Goal: Contribute content

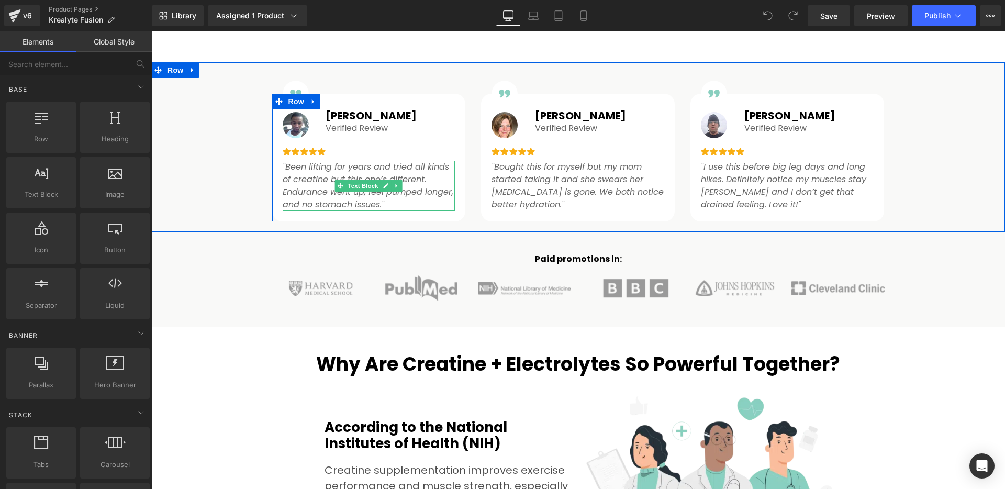
scroll to position [724, 0]
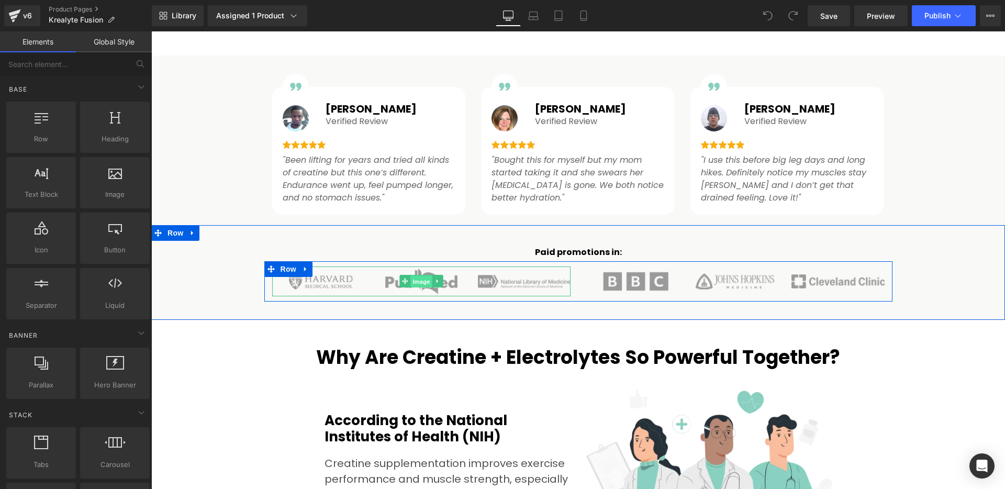
click at [417, 281] on span "Image" at bounding box center [421, 281] width 22 height 13
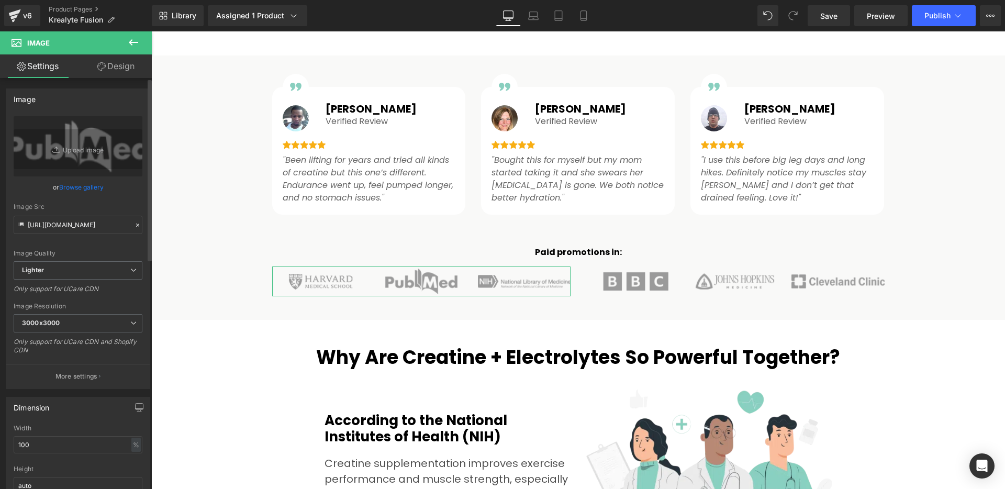
click at [87, 190] on link "Browse gallery" at bounding box center [81, 187] width 44 height 18
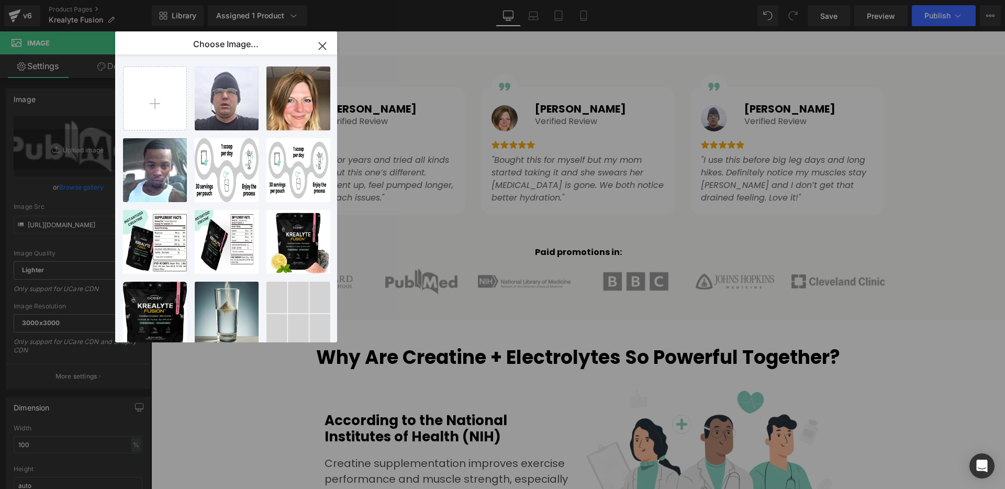
drag, startPoint x: 322, startPoint y: 46, endPoint x: 66, endPoint y: 89, distance: 259.9
click at [322, 46] on icon "button" at bounding box center [322, 45] width 7 height 7
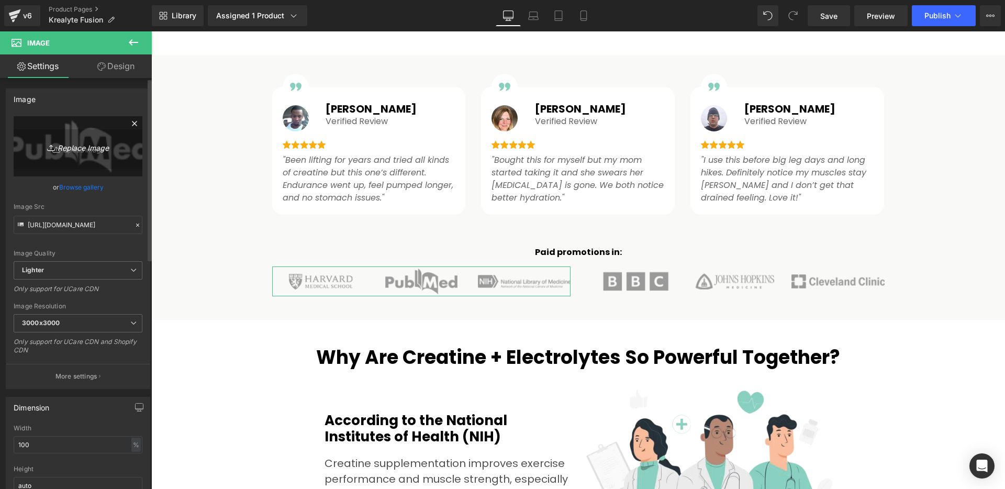
click at [91, 151] on icon "Replace Image" at bounding box center [78, 146] width 84 height 13
type input "C:\fakepath\gempages_466291580341322862-b8bb6d43-e2df-4467-b7a0-612f0cb195ca (1…"
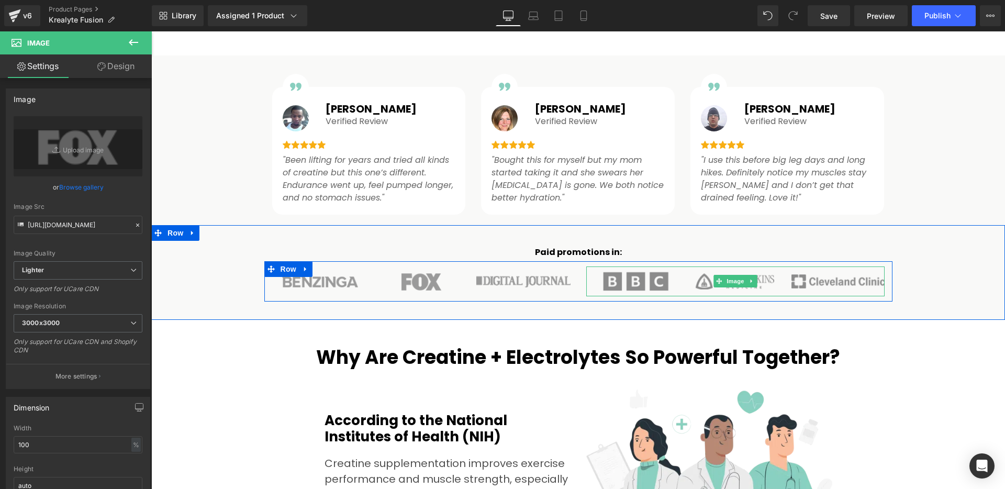
click at [646, 280] on img at bounding box center [735, 281] width 298 height 30
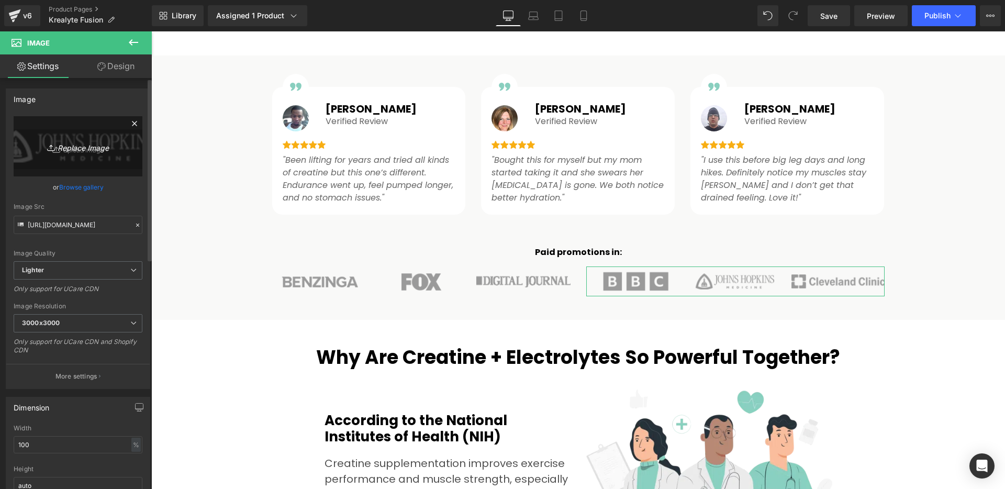
click at [83, 149] on icon "Replace Image" at bounding box center [78, 146] width 84 height 13
type input "C:\fakepath\gempages_466291580341322862-c8a3fe14-20e7-45fd-8505-3bb1cad5b318 (1…"
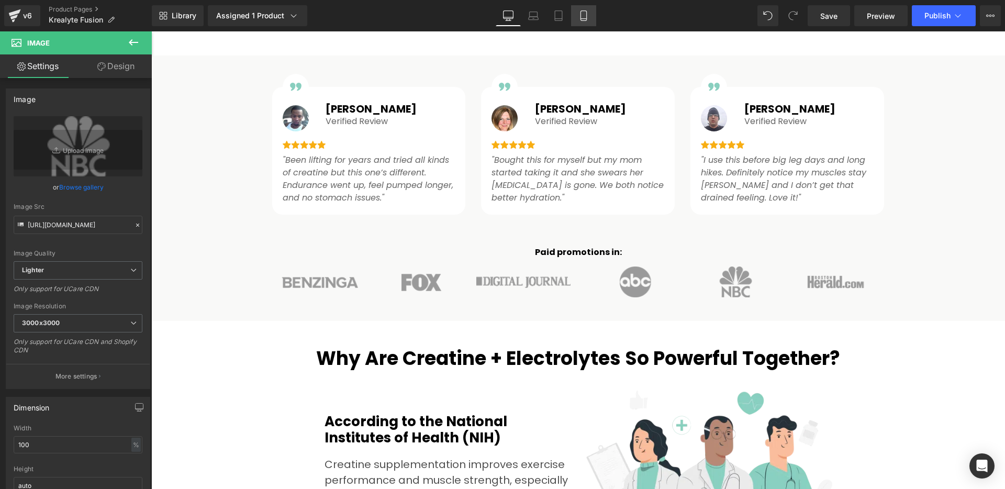
click at [582, 15] on icon at bounding box center [583, 15] width 10 height 10
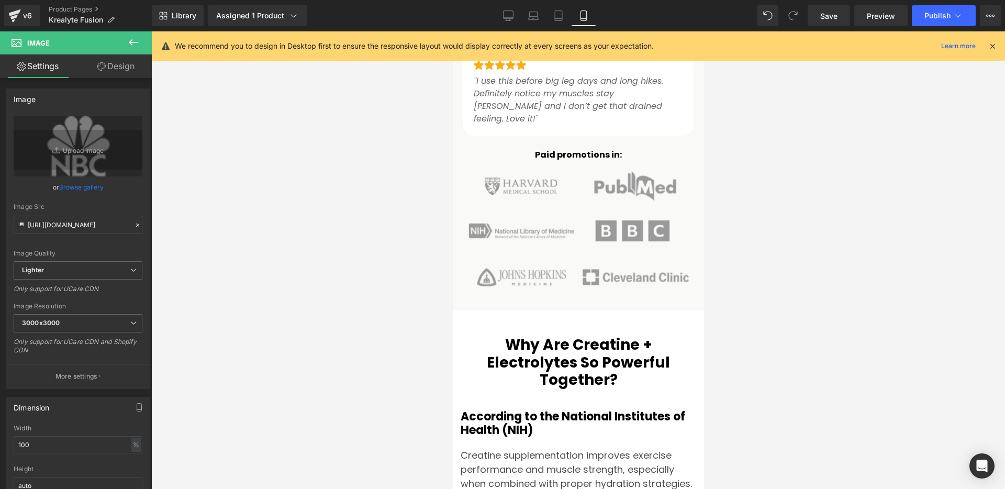
scroll to position [1358, 0]
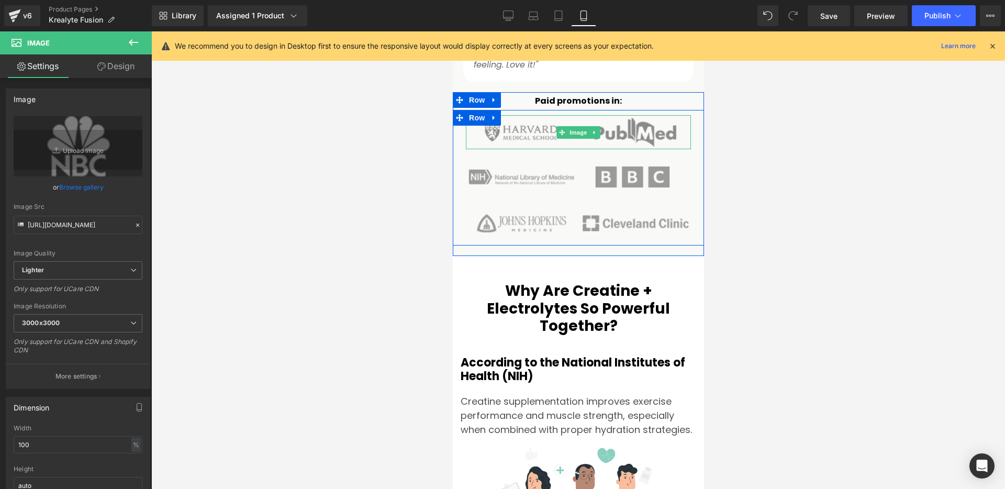
drag, startPoint x: 520, startPoint y: 116, endPoint x: 893, endPoint y: 183, distance: 378.5
click at [520, 116] on img at bounding box center [577, 132] width 225 height 34
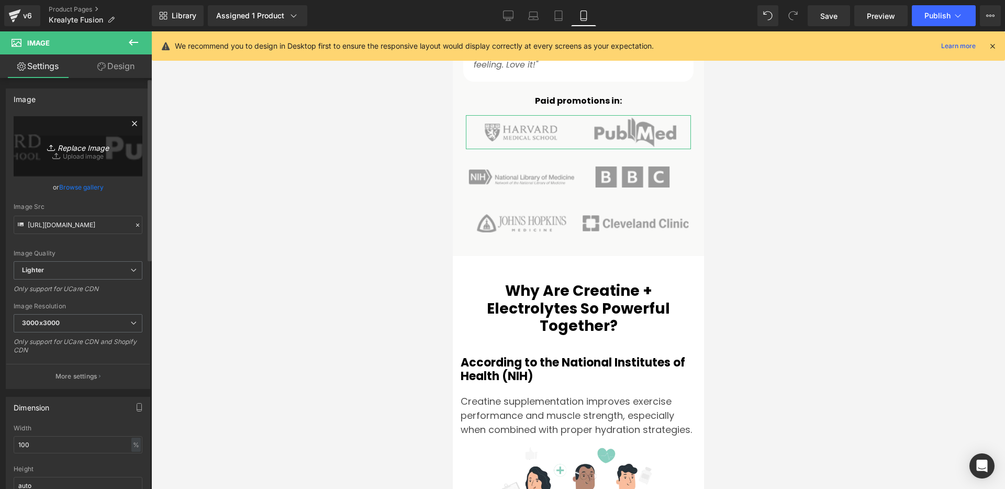
click at [93, 149] on icon "Replace Image" at bounding box center [78, 146] width 84 height 13
type input "C:\fakepath\gempages_466291580341322862-0bc42f3c-241f-48ab-bab9-3010b7d3ba57.we…"
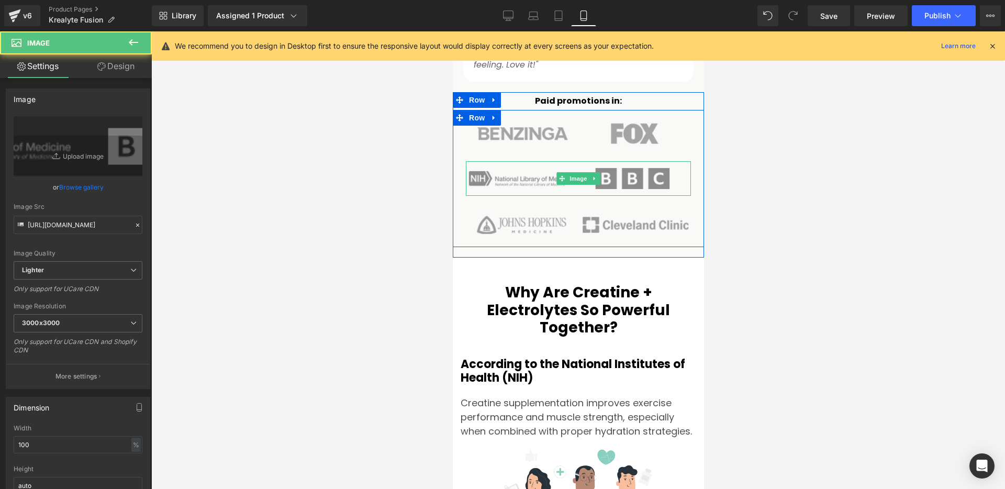
click at [543, 166] on img at bounding box center [577, 178] width 225 height 34
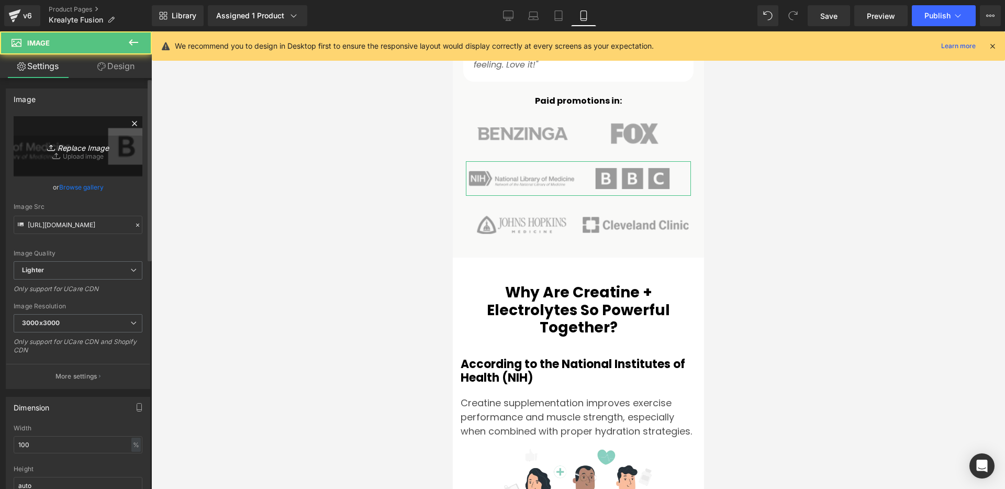
click at [62, 151] on icon "Replace Image" at bounding box center [78, 146] width 84 height 13
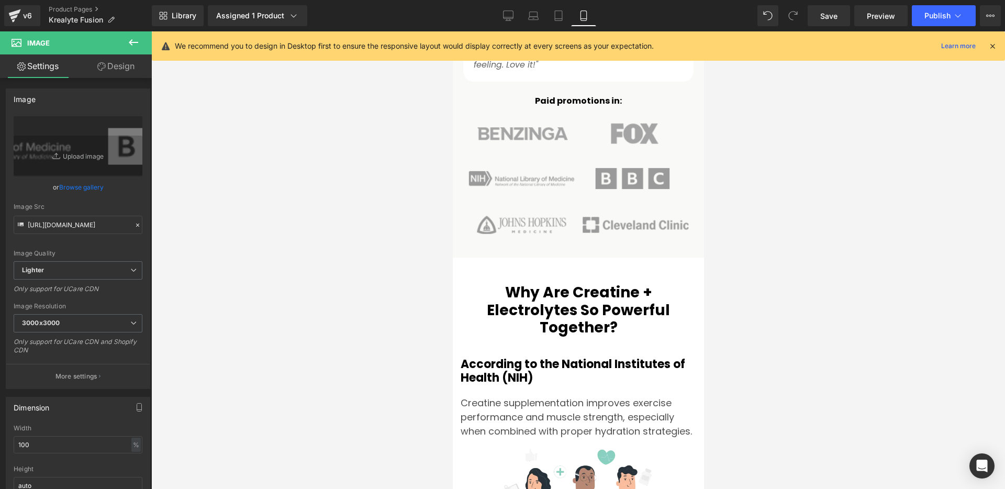
type input "C:\fakepath\gempages_466291580341322862-3984434f-ea95-43e3-9d78-a610d677e328 (2…"
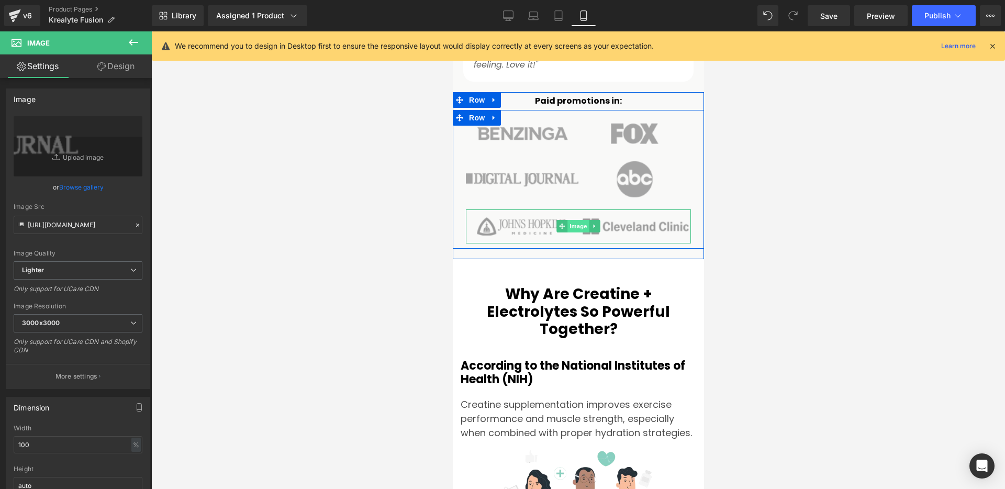
click at [567, 220] on span "Image" at bounding box center [578, 226] width 22 height 13
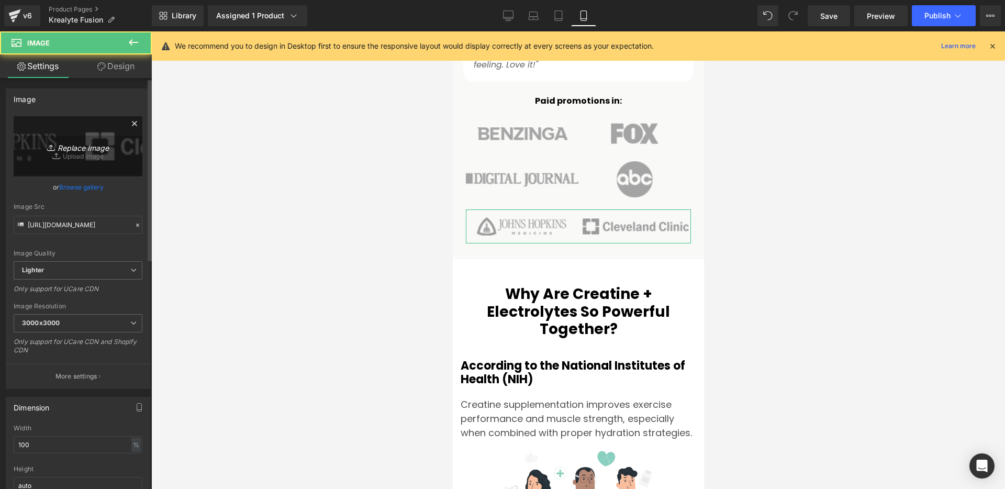
click at [73, 151] on icon "Replace Image" at bounding box center [78, 146] width 84 height 13
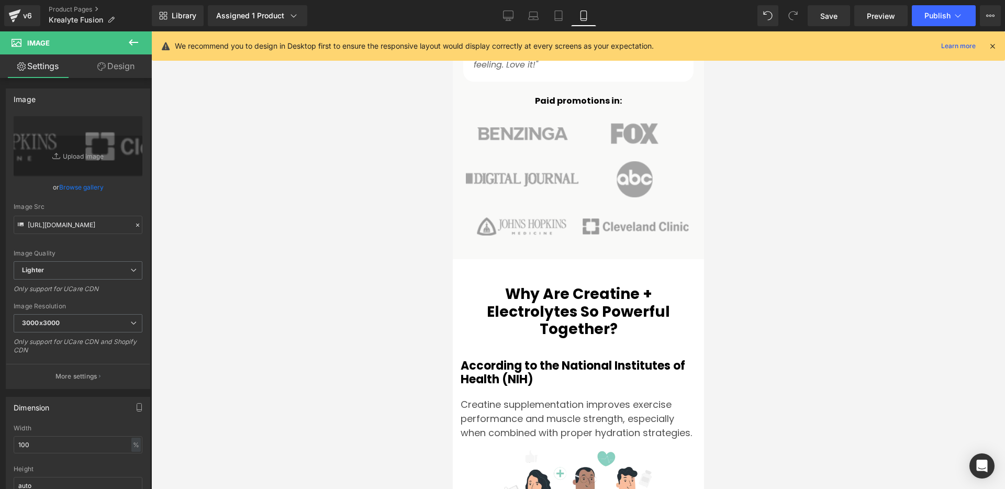
type input "C:\fakepath\gempages_466291580341322862-15aa8312-5b52-4c78-9970-43a32ae83b9f.we…"
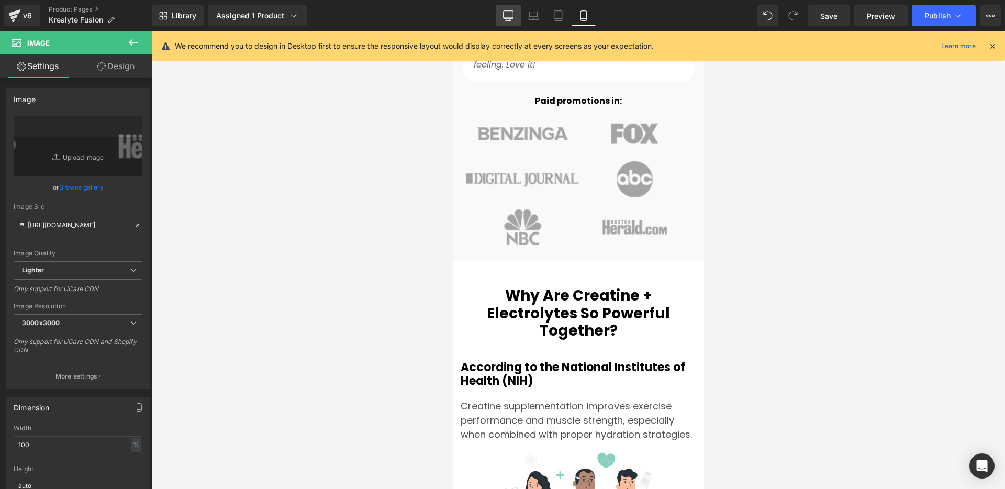
click at [516, 17] on link "Desktop" at bounding box center [507, 15] width 25 height 21
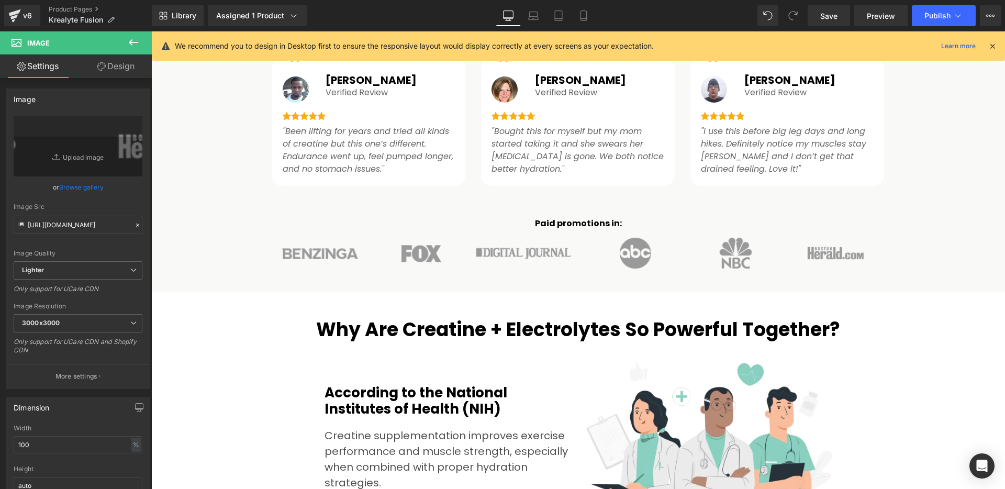
scroll to position [981, 0]
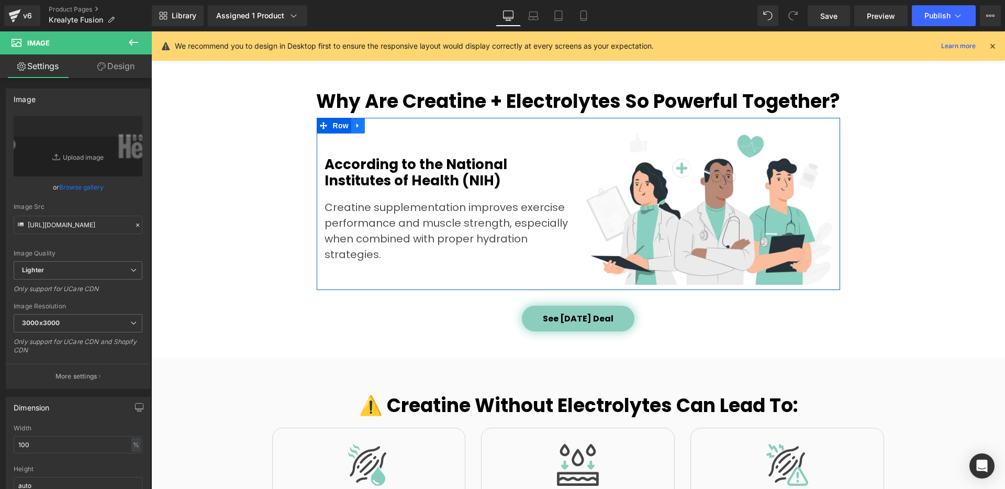
click at [356, 126] on icon at bounding box center [357, 125] width 2 height 5
click at [368, 128] on icon at bounding box center [371, 125] width 7 height 7
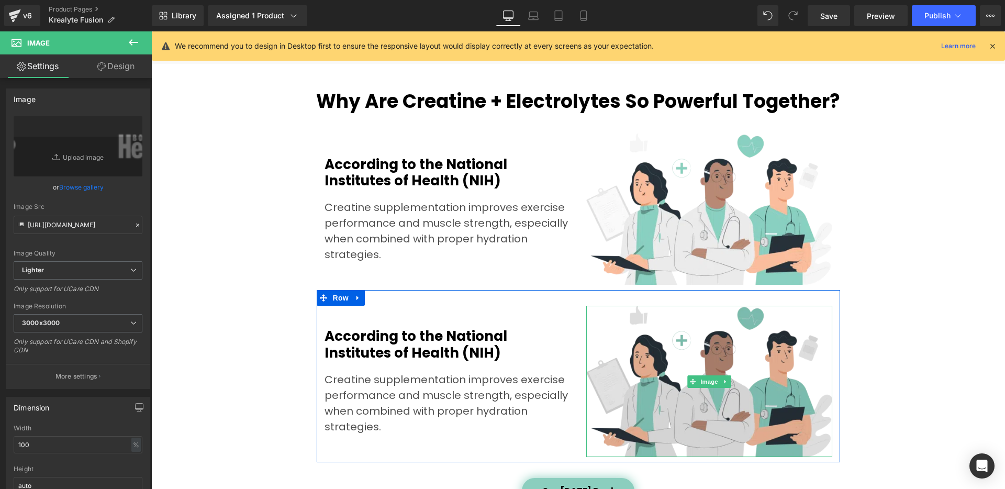
click at [616, 326] on img at bounding box center [709, 381] width 246 height 151
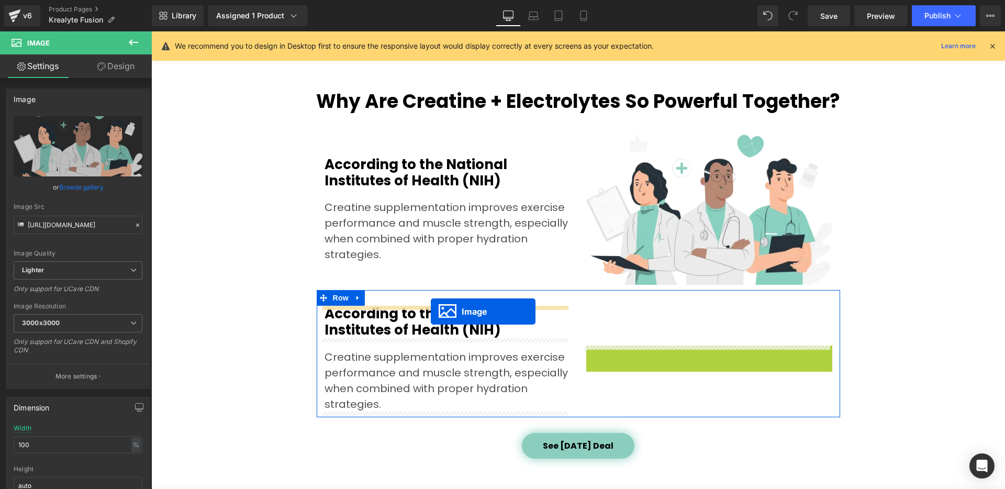
drag, startPoint x: 686, startPoint y: 382, endPoint x: 431, endPoint y: 311, distance: 265.6
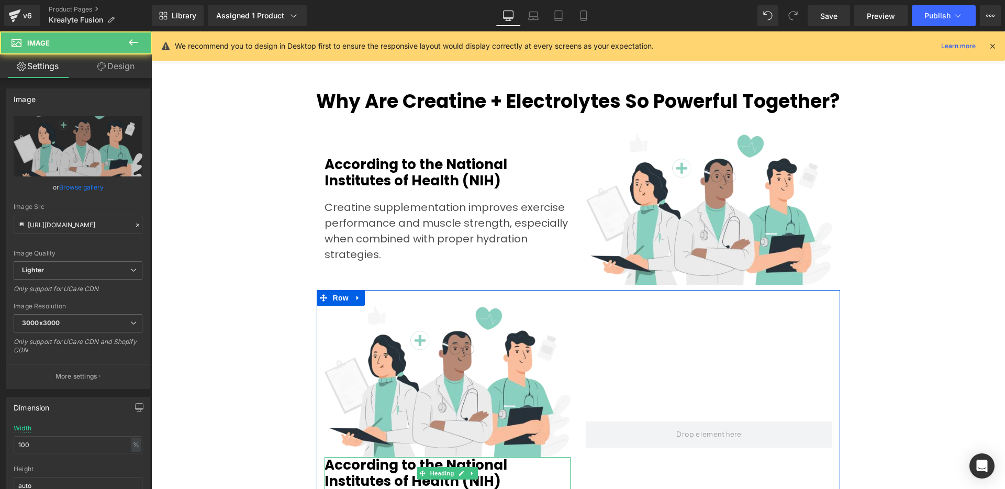
scroll to position [1202, 0]
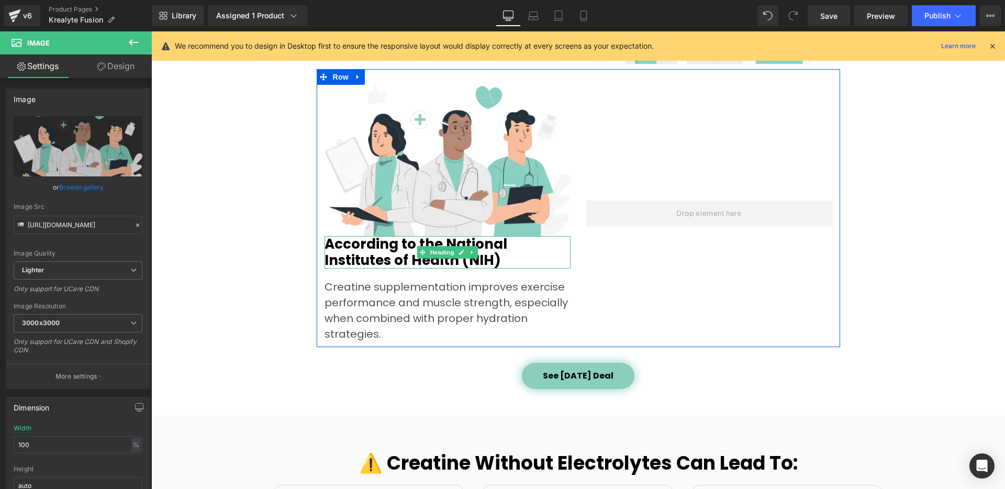
click at [363, 261] on h2 "According to the National Institutes of Health (NIH)" at bounding box center [447, 252] width 246 height 32
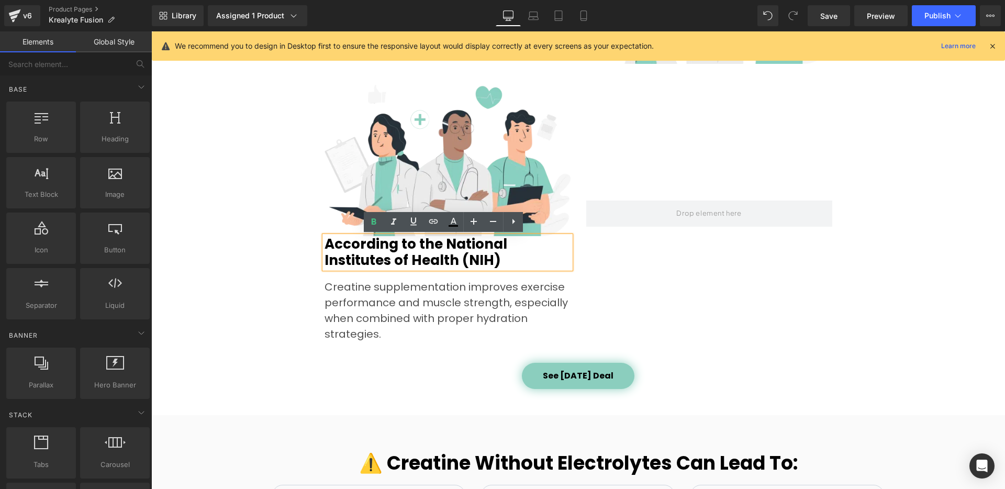
drag, startPoint x: 263, startPoint y: 270, endPoint x: 359, endPoint y: 262, distance: 96.6
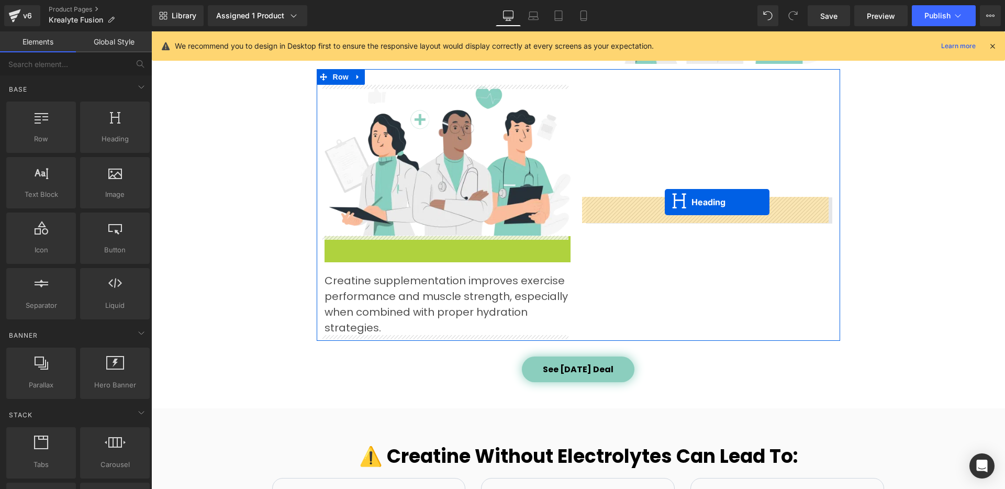
drag, startPoint x: 418, startPoint y: 252, endPoint x: 664, endPoint y: 202, distance: 252.0
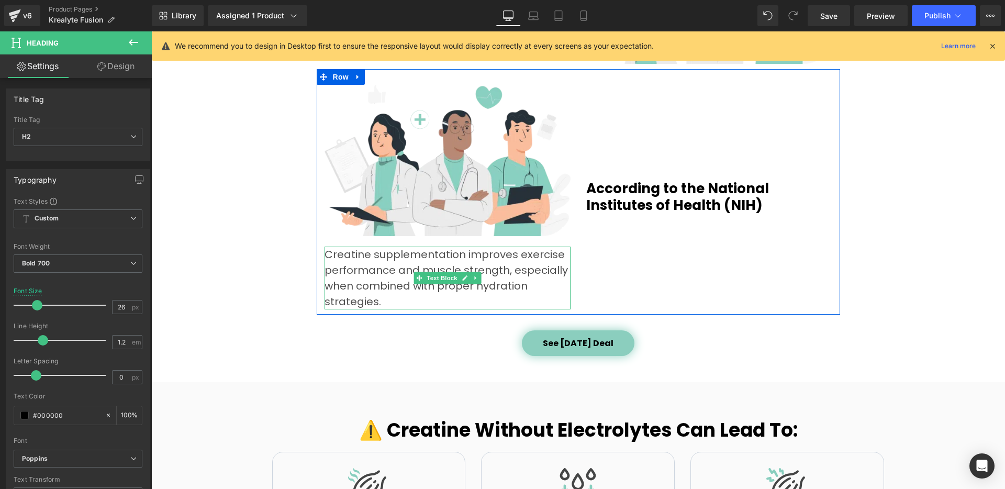
click at [523, 260] on p "Creatine supplementation improves exercise performance and muscle strength, esp…" at bounding box center [447, 277] width 246 height 63
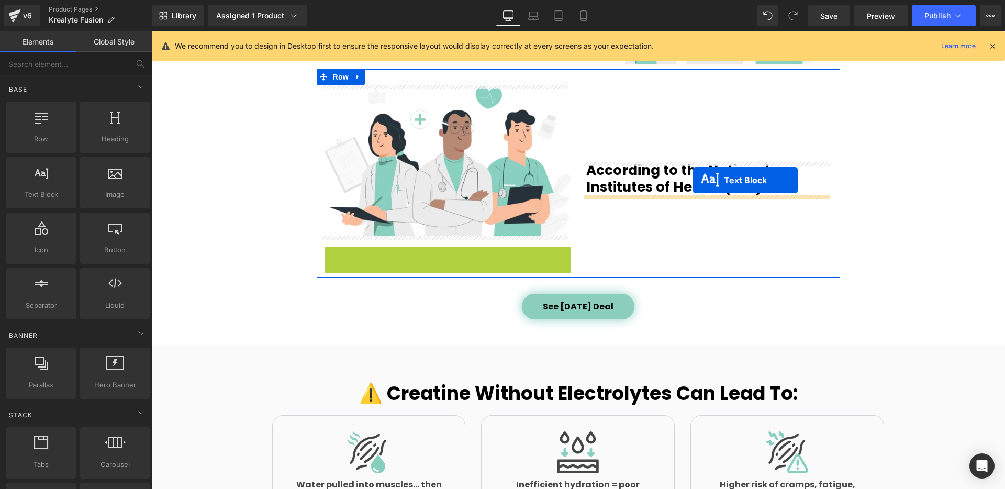
drag, startPoint x: 415, startPoint y: 280, endPoint x: 693, endPoint y: 181, distance: 295.2
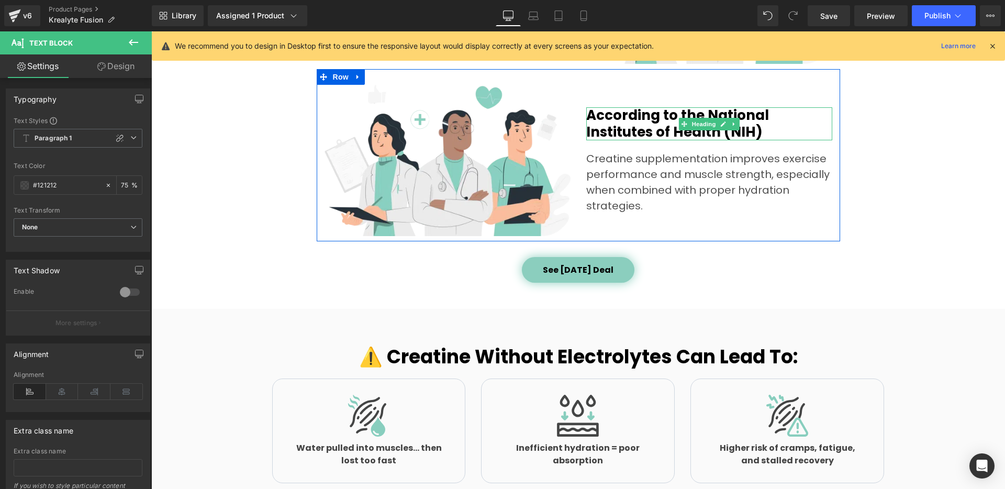
click at [618, 123] on h2 "According to the National Institutes of Health (NIH)" at bounding box center [709, 123] width 246 height 32
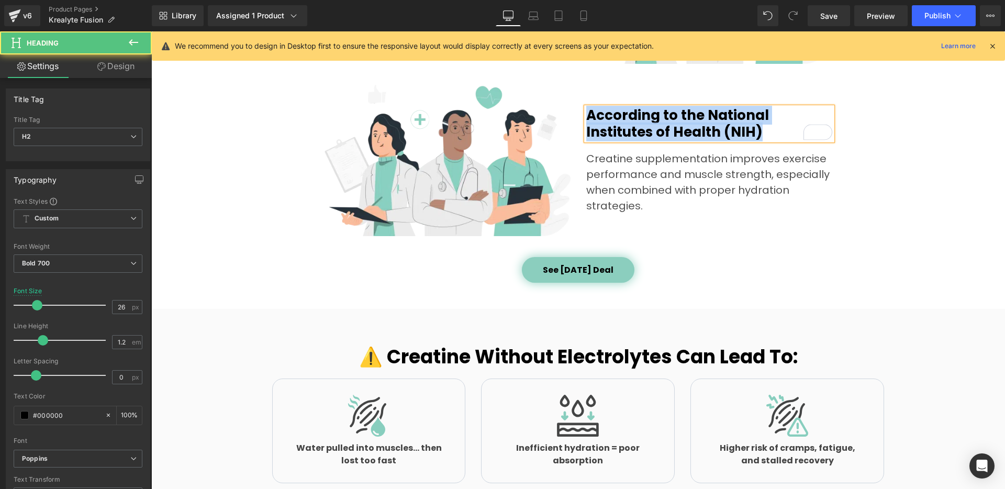
click at [705, 126] on h2 "According to the National Institutes of Health (NIH)" at bounding box center [709, 123] width 246 height 32
click at [706, 125] on h2 "According to the National Institutes of Health (NIH)" at bounding box center [709, 123] width 246 height 32
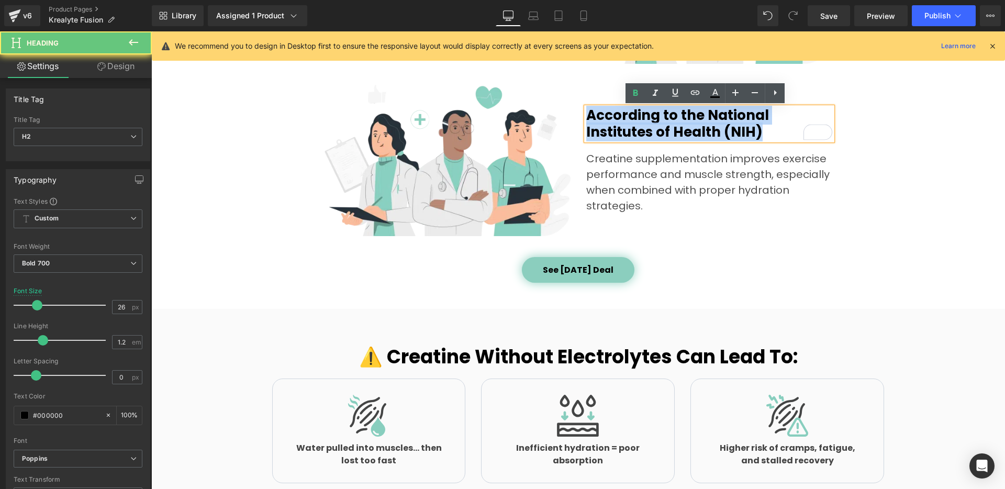
click at [706, 125] on h2 "According to the National Institutes of Health (NIH)" at bounding box center [709, 123] width 246 height 32
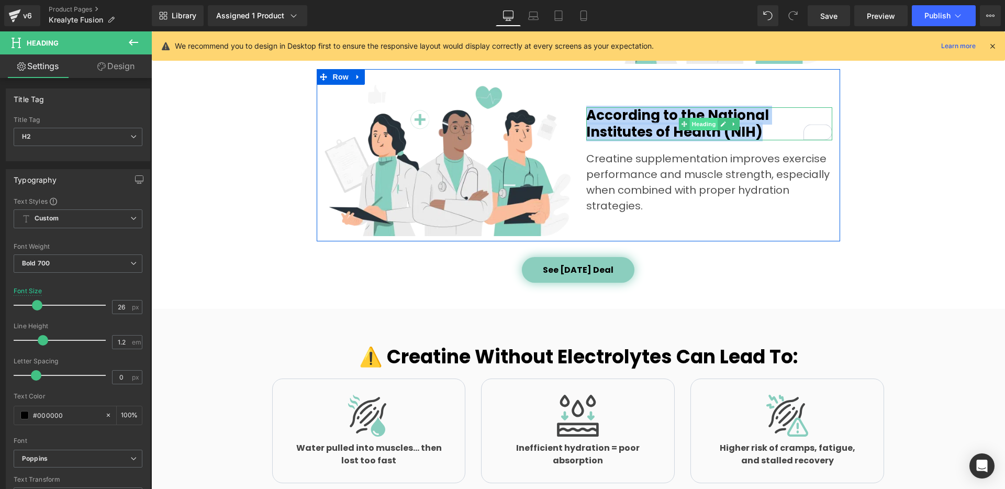
click at [694, 123] on span "Heading" at bounding box center [703, 124] width 28 height 13
click at [634, 119] on h2 "According to the National Institutes of Health (NIH)" at bounding box center [709, 123] width 246 height 32
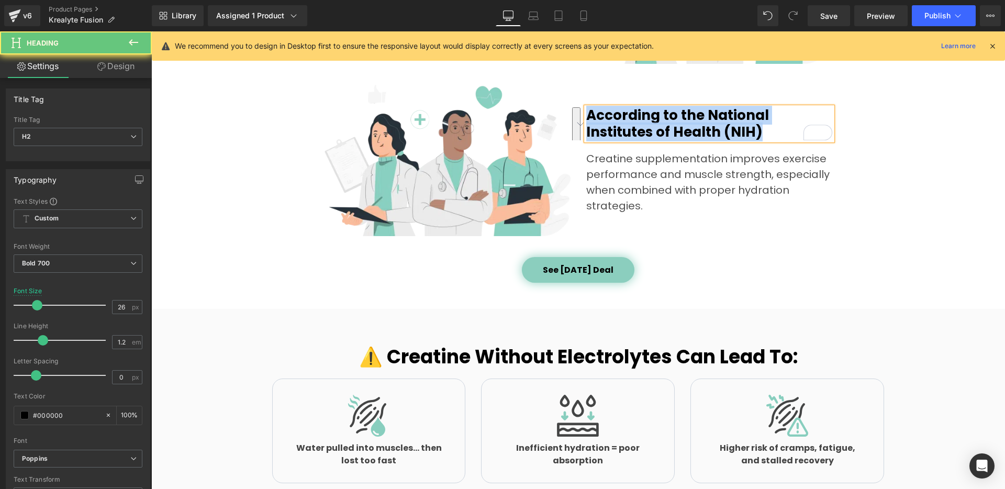
paste div "To enrich screen reader interactions, please activate Accessibility in Grammarl…"
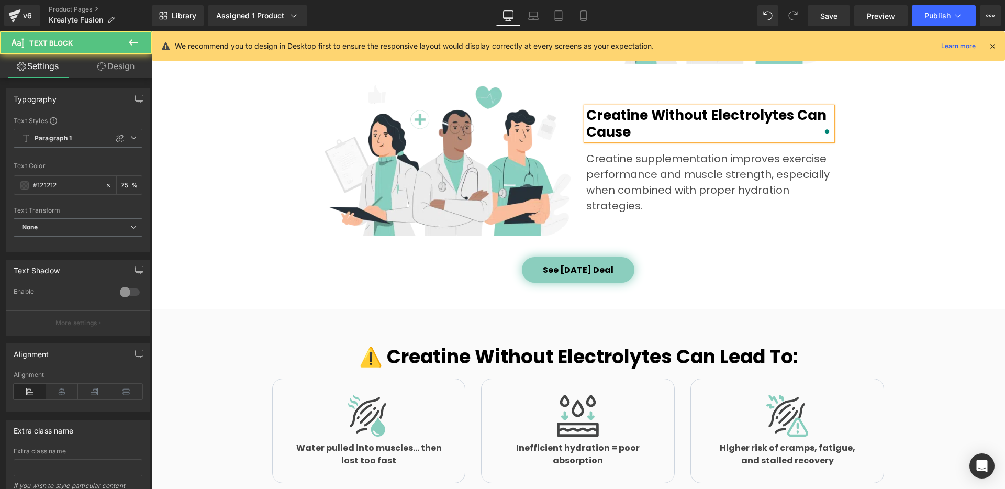
click at [628, 173] on p "Creatine supplementation improves exercise performance and muscle strength, esp…" at bounding box center [709, 182] width 246 height 63
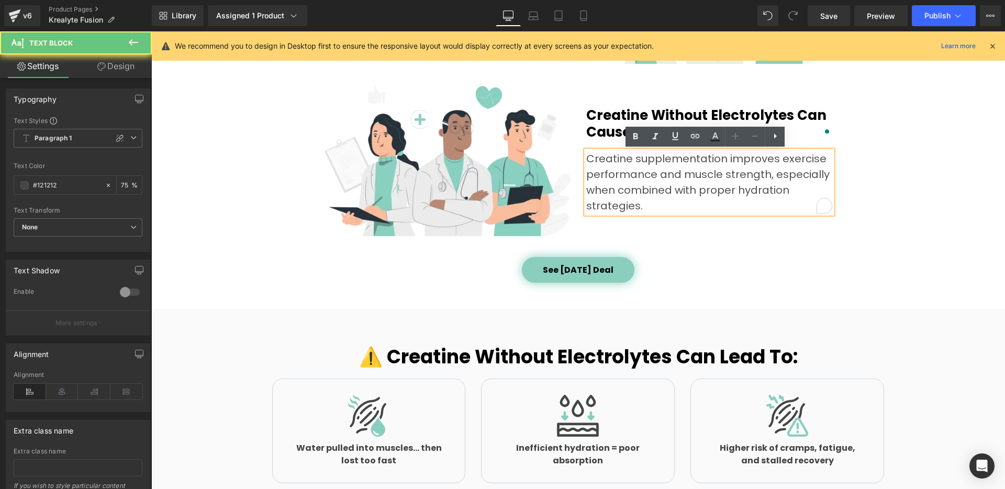
click at [613, 168] on p "Creatine supplementation improves exercise performance and muscle strength, esp…" at bounding box center [709, 182] width 246 height 63
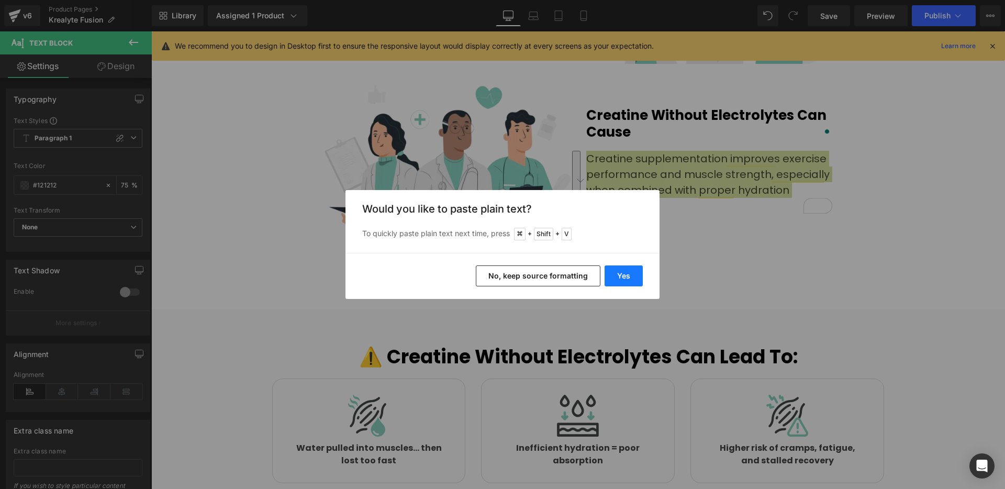
click at [617, 279] on button "Yes" at bounding box center [623, 275] width 38 height 21
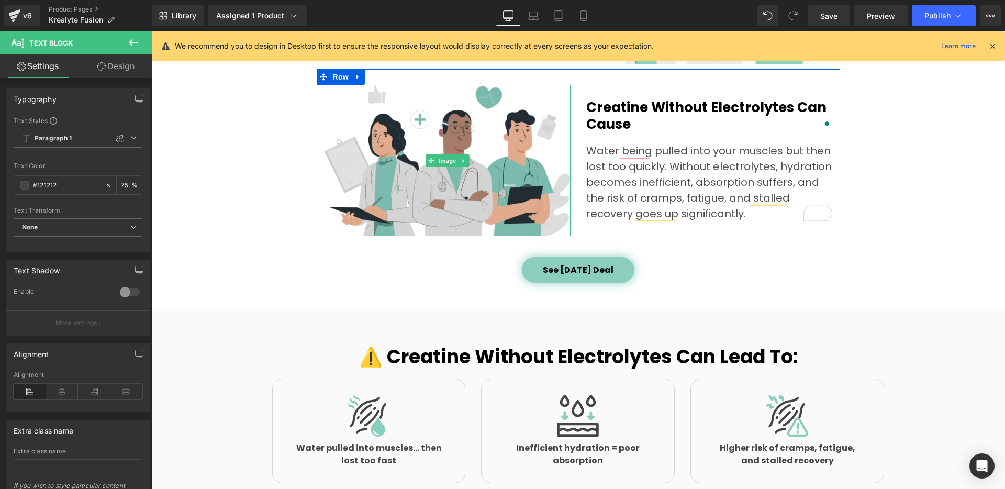
click at [404, 162] on img at bounding box center [447, 160] width 246 height 151
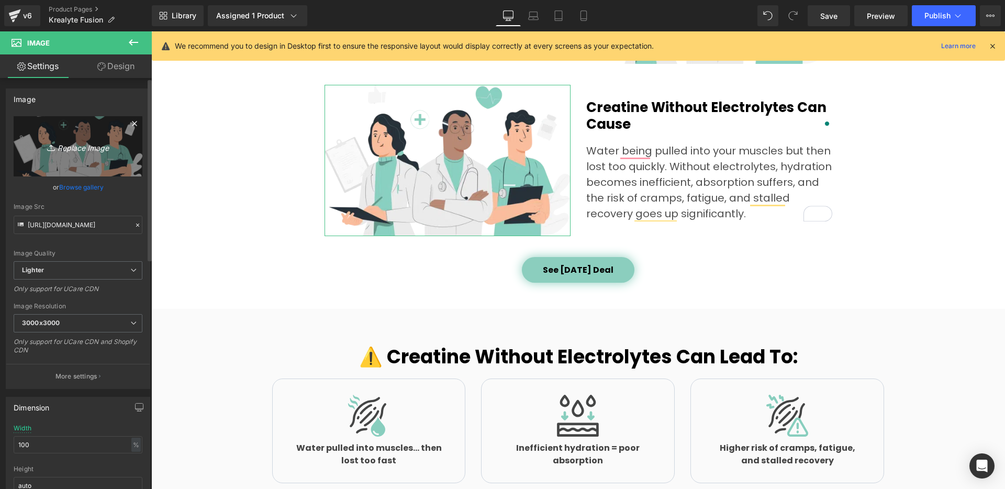
click at [84, 148] on icon "Replace Image" at bounding box center [78, 146] width 84 height 13
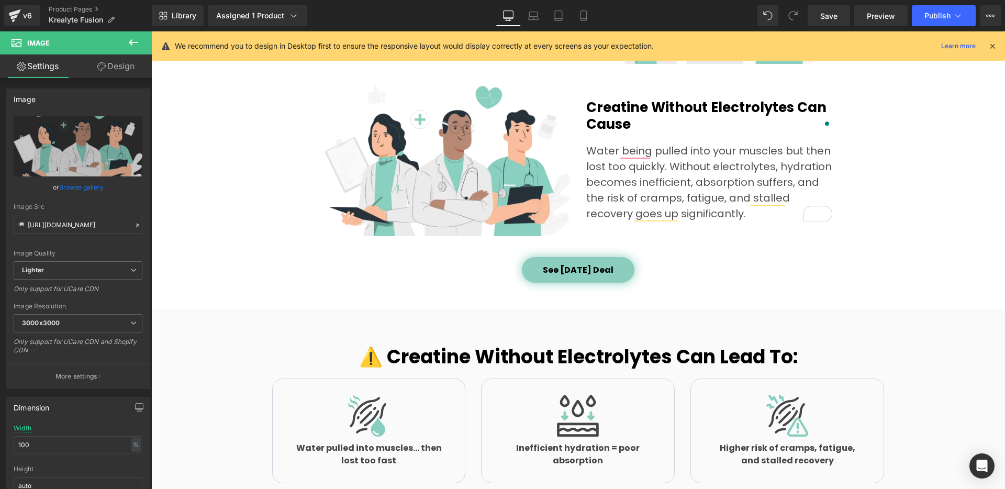
type input "C:\fakepath\fa-o-imagine-similara-care-sa-reflecte-u_l1r-WGhBSiGBjvJBExOLMA_N9g…"
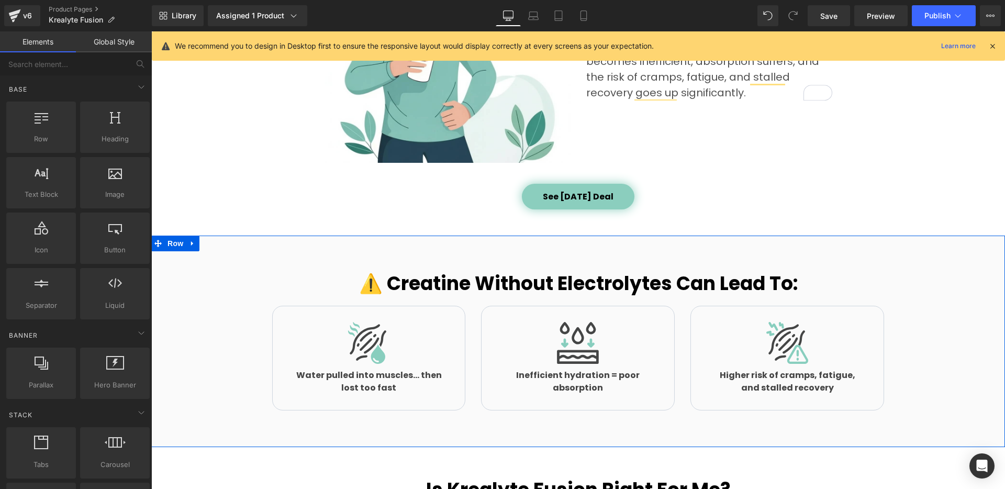
click at [199, 263] on div "⚠️ Creatine Without Electrolytes Can Lead To: Heading Row Image Water pulled in…" at bounding box center [577, 340] width 853 height 211
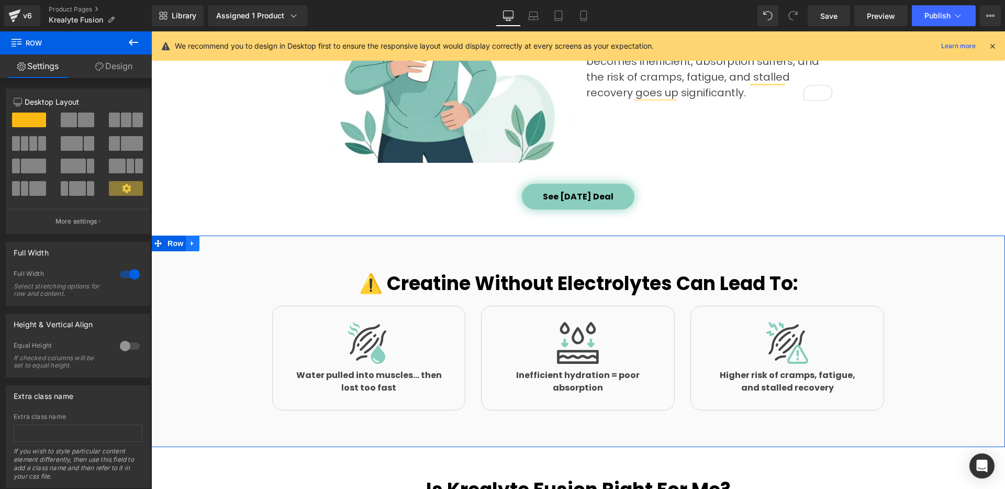
click at [191, 244] on icon at bounding box center [192, 243] width 2 height 5
click at [216, 242] on icon at bounding box center [219, 243] width 7 height 7
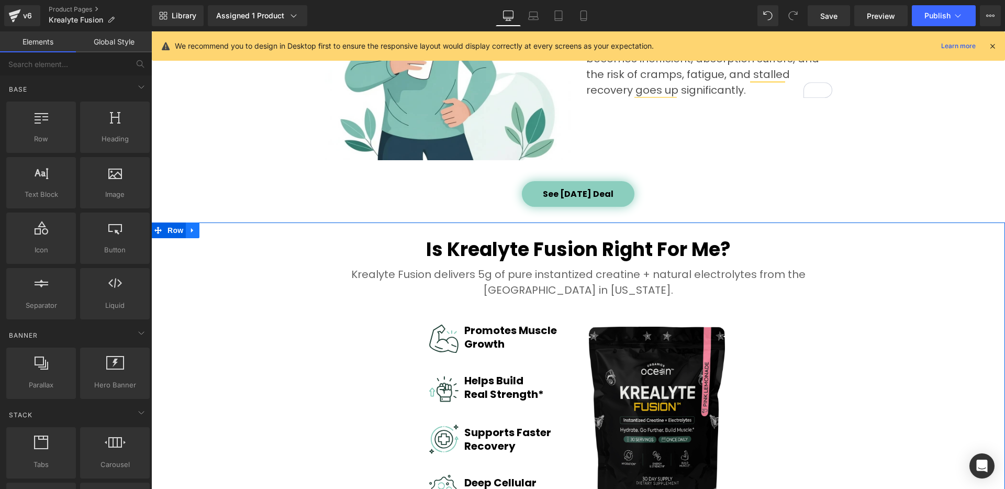
scroll to position [1480, 0]
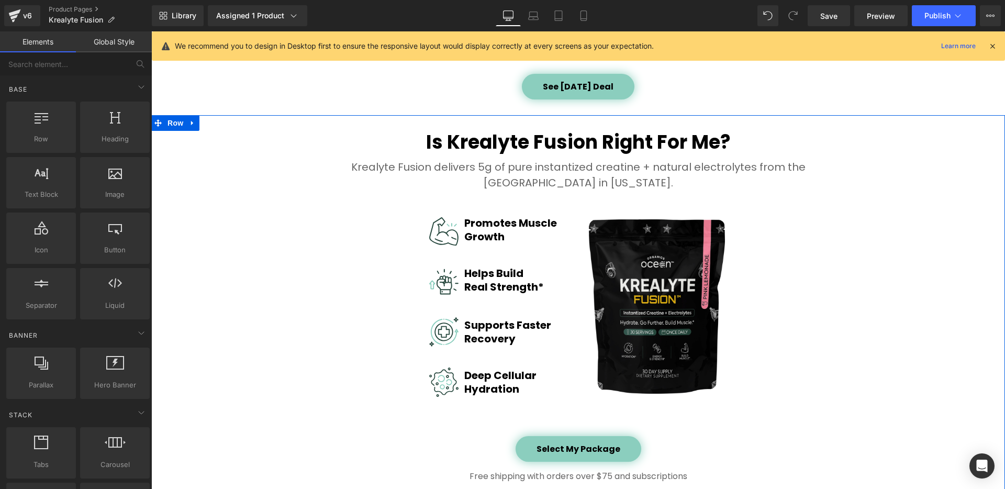
click at [181, 195] on div "Is Krealyte Fusion Right For Me? Heading Krealyte Fusion delivers 5g of pure in…" at bounding box center [577, 307] width 853 height 362
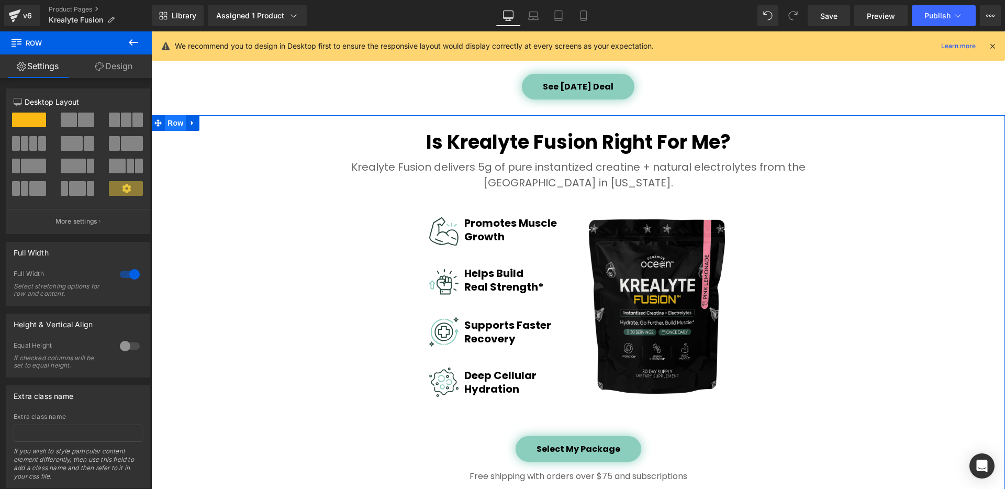
click at [171, 121] on span "Row" at bounding box center [175, 123] width 21 height 16
click at [122, 71] on link "Design" at bounding box center [114, 66] width 76 height 24
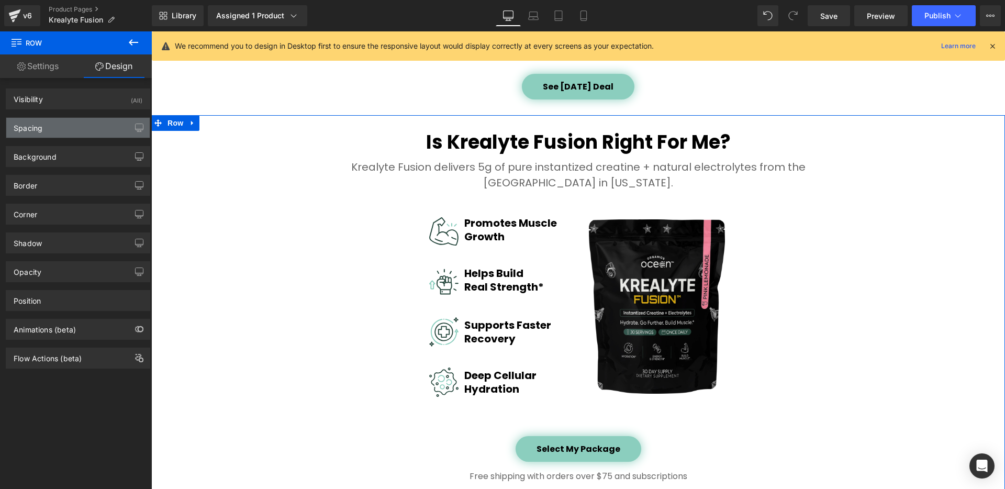
click at [64, 133] on div "Spacing" at bounding box center [77, 128] width 143 height 20
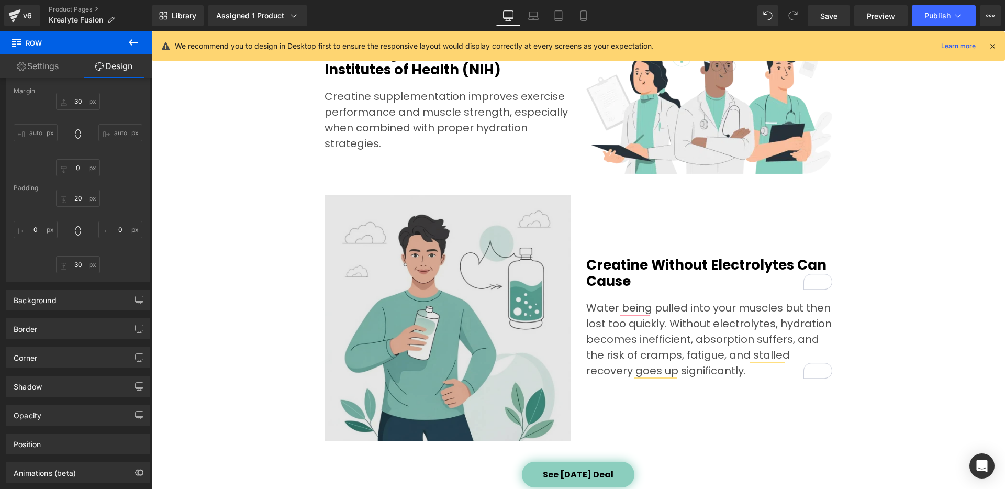
scroll to position [1038, 0]
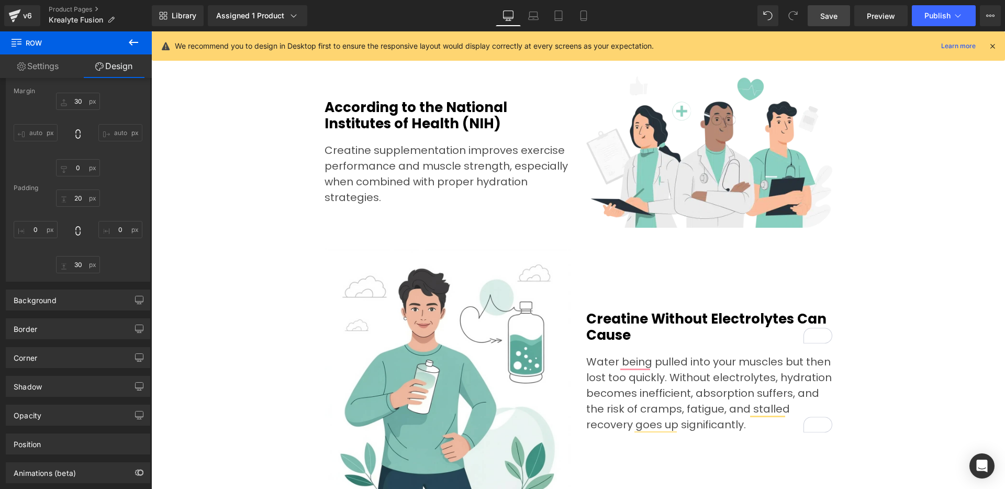
click at [839, 17] on link "Save" at bounding box center [828, 15] width 42 height 21
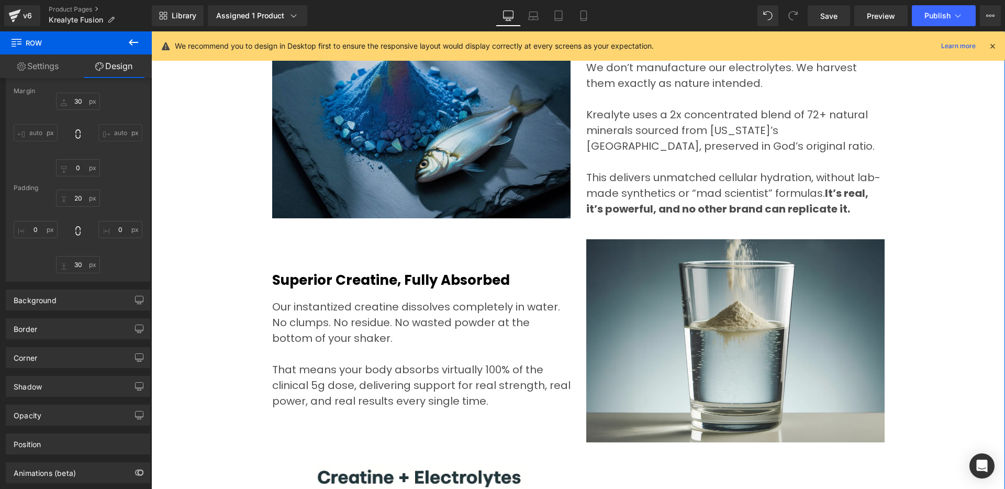
scroll to position [3320, 0]
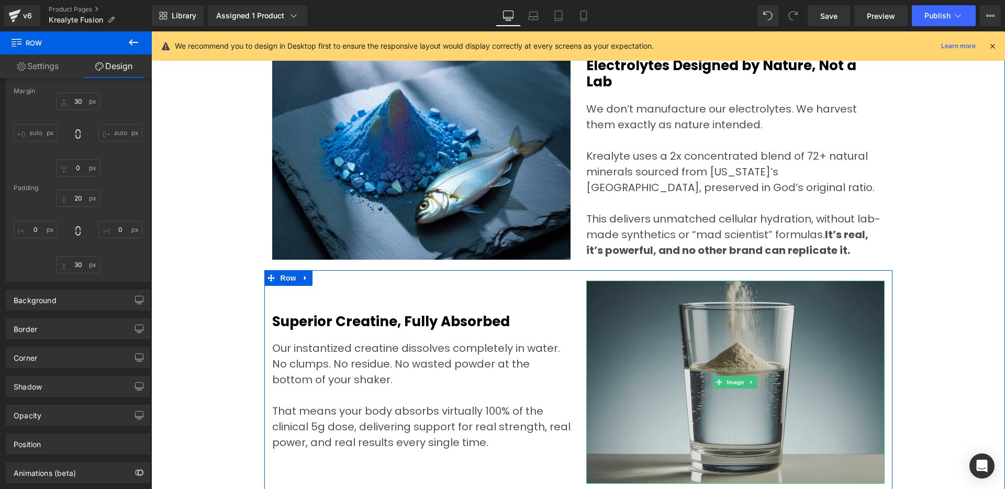
click at [655, 322] on img at bounding box center [735, 382] width 298 height 204
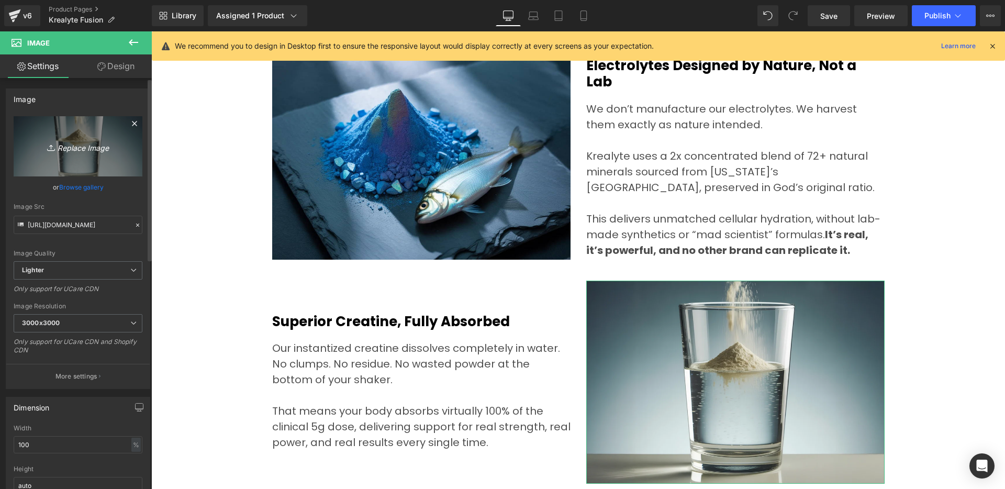
click at [90, 152] on icon "Replace Image" at bounding box center [78, 146] width 84 height 13
type input "C:\fakepath\s-l1200.webp"
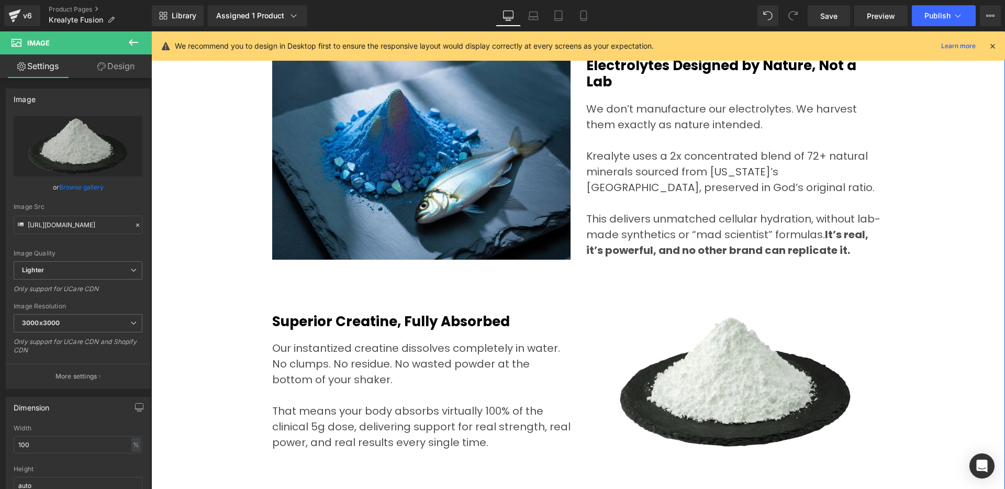
drag, startPoint x: 960, startPoint y: 286, endPoint x: 888, endPoint y: 328, distance: 82.6
click at [960, 286] on div "No Other Creatine Formula Comes Close to This Level of Purity and Performance H…" at bounding box center [577, 189] width 853 height 1202
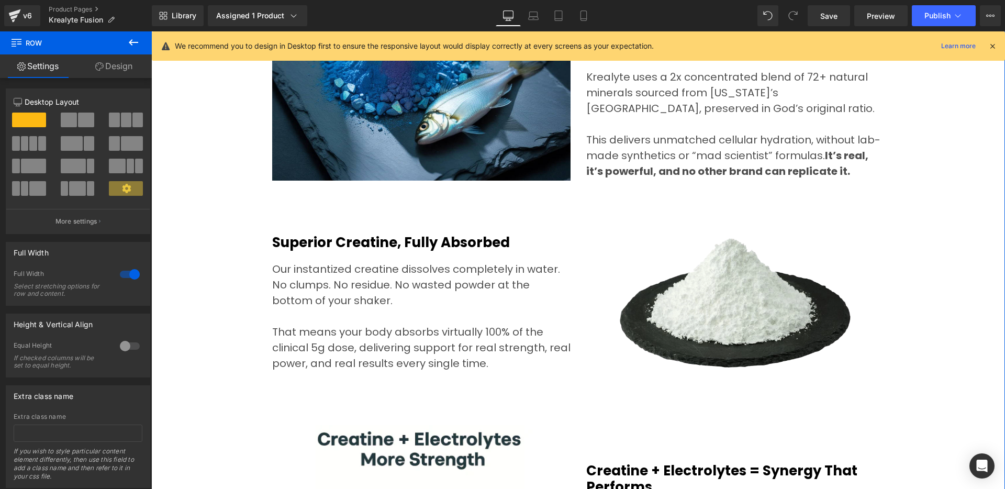
scroll to position [3345, 0]
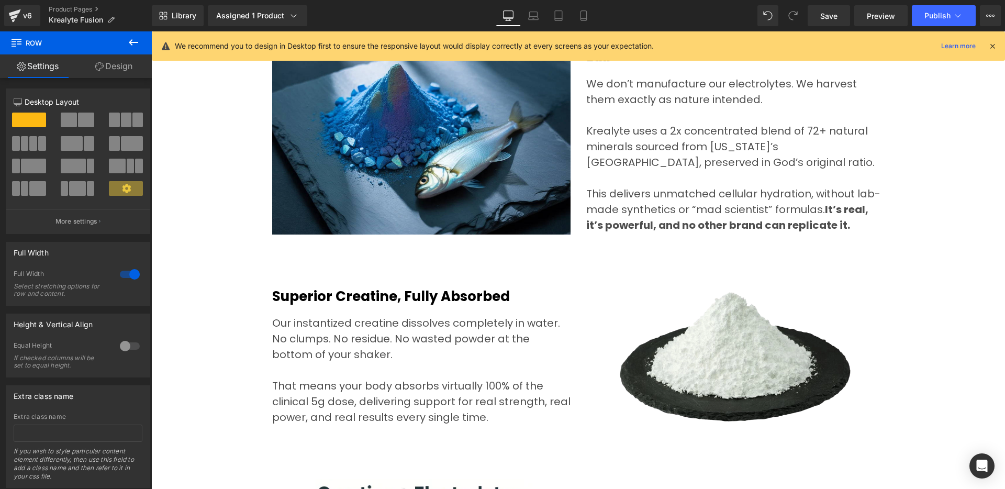
drag, startPoint x: 845, startPoint y: 21, endPoint x: 838, endPoint y: 27, distance: 9.0
click at [845, 21] on link "Save" at bounding box center [828, 15] width 42 height 21
